Goal: Information Seeking & Learning: Understand process/instructions

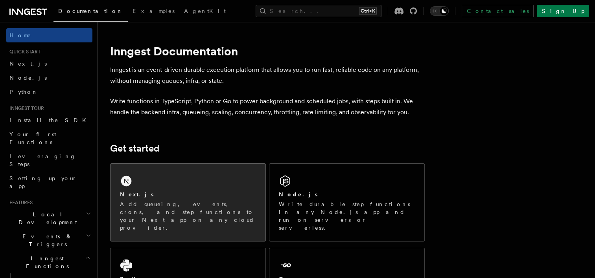
click at [205, 178] on div "Next.js Add queueing, events, crons, and step functions to your Next app on any…" at bounding box center [187, 202] width 155 height 77
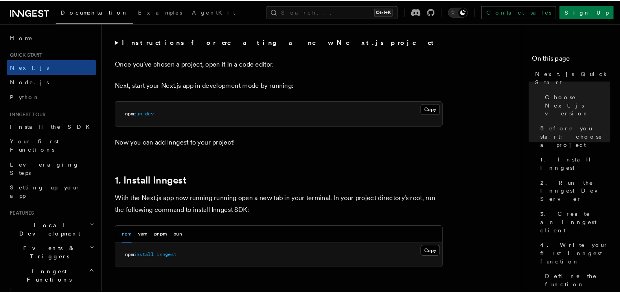
scroll to position [315, 0]
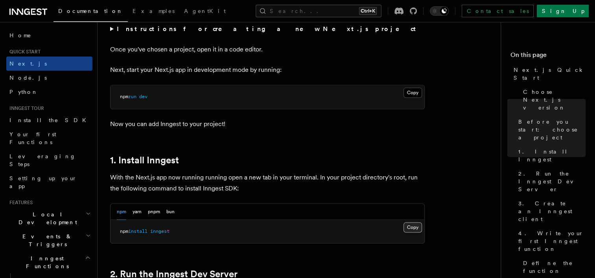
click at [412, 226] on button "Copy Copied" at bounding box center [412, 228] width 18 height 10
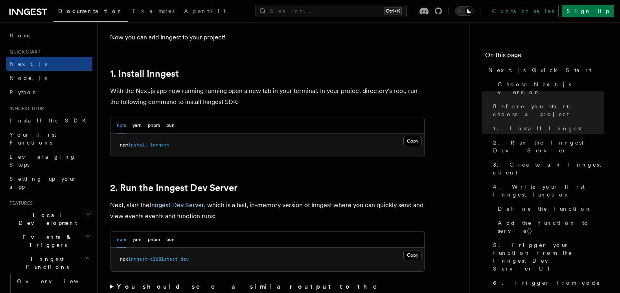
scroll to position [433, 0]
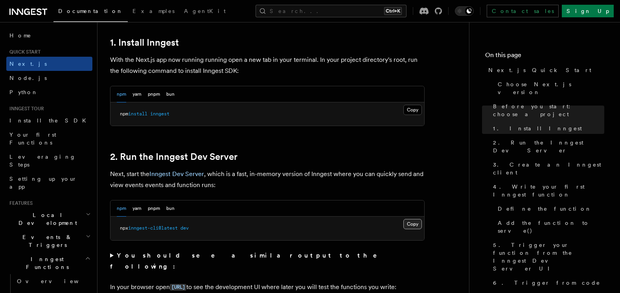
click at [409, 227] on button "Copy Copied" at bounding box center [412, 224] width 18 height 10
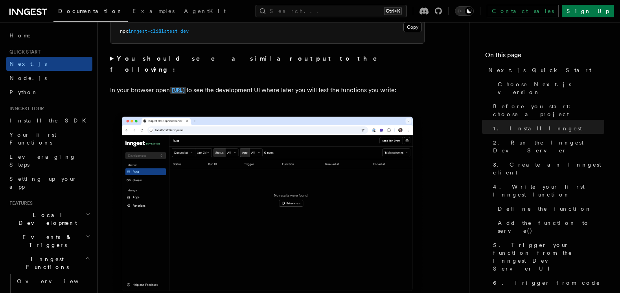
click at [186, 87] on code "[URL]" at bounding box center [178, 90] width 17 height 7
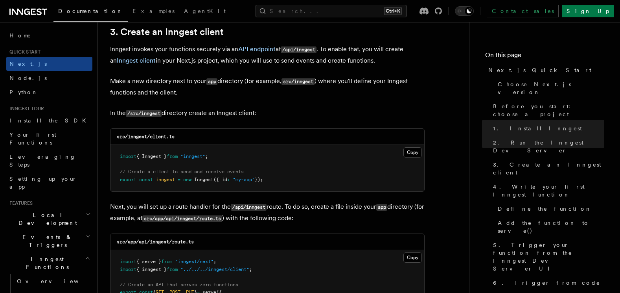
scroll to position [944, 0]
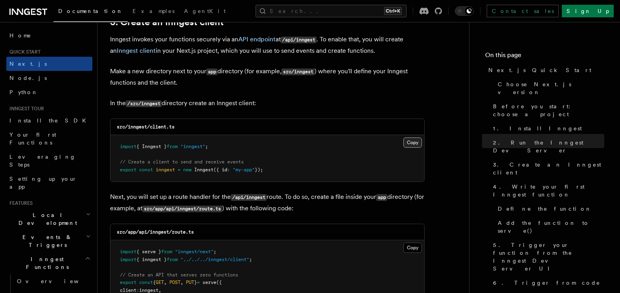
click at [413, 141] on button "Copy Copied" at bounding box center [412, 142] width 18 height 10
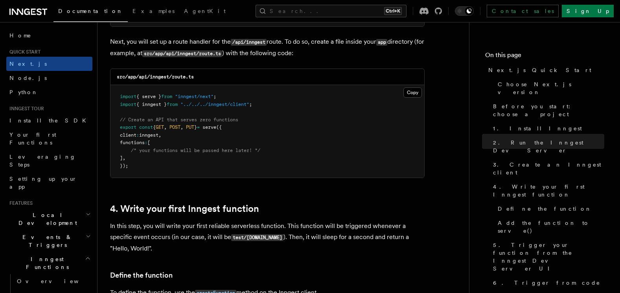
scroll to position [1101, 0]
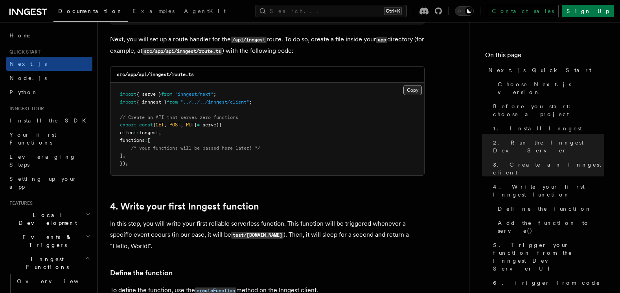
click at [406, 92] on button "Copy Copied" at bounding box center [412, 90] width 18 height 10
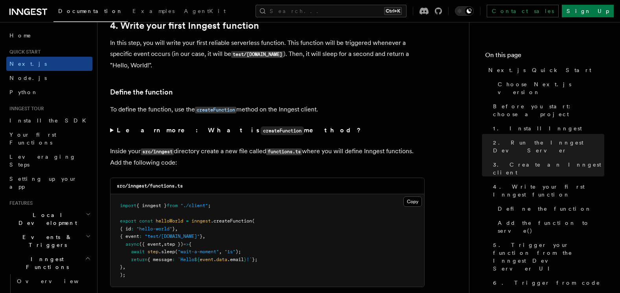
scroll to position [1298, 0]
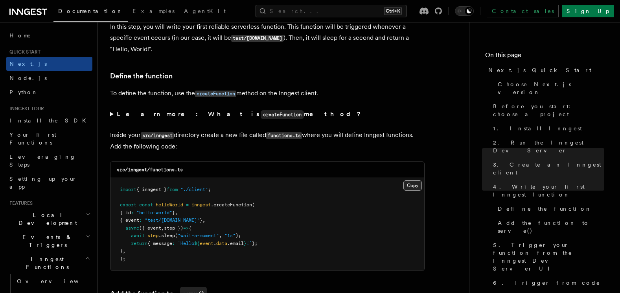
click at [409, 184] on button "Copy Copied" at bounding box center [412, 185] width 18 height 10
